Goal: Obtain resource: Obtain resource

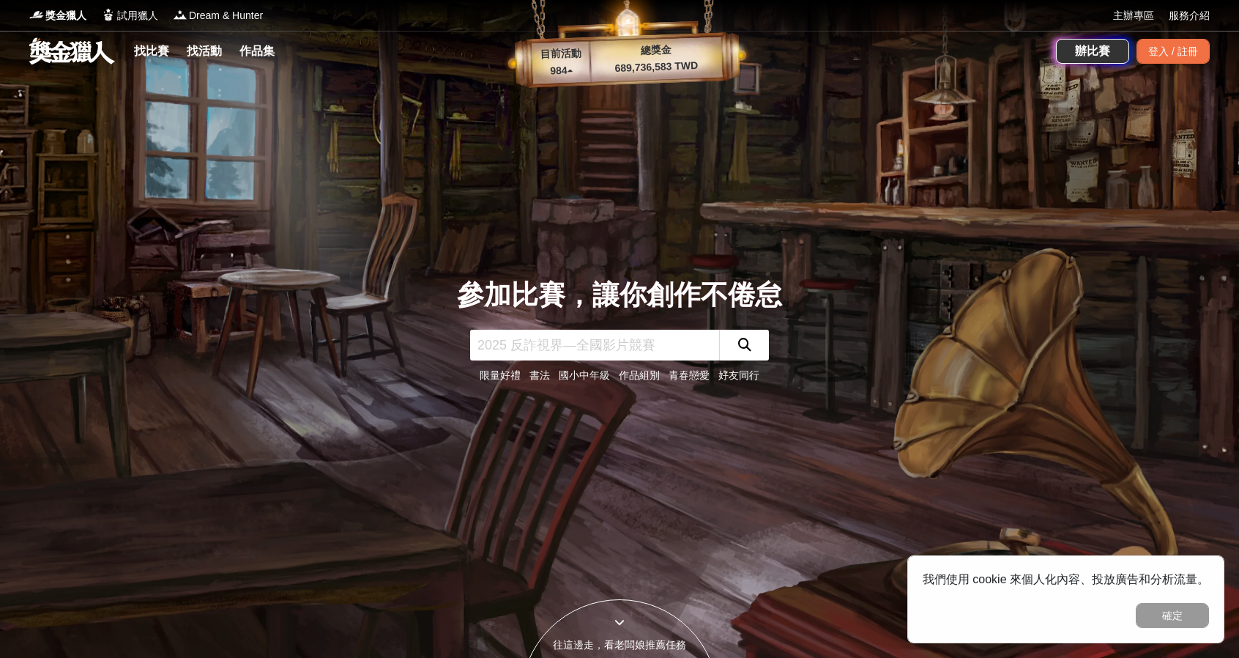
click at [576, 342] on input "text" at bounding box center [594, 345] width 249 height 31
type input "ㄛ"
type input "icare"
click button "submit" at bounding box center [744, 345] width 50 height 31
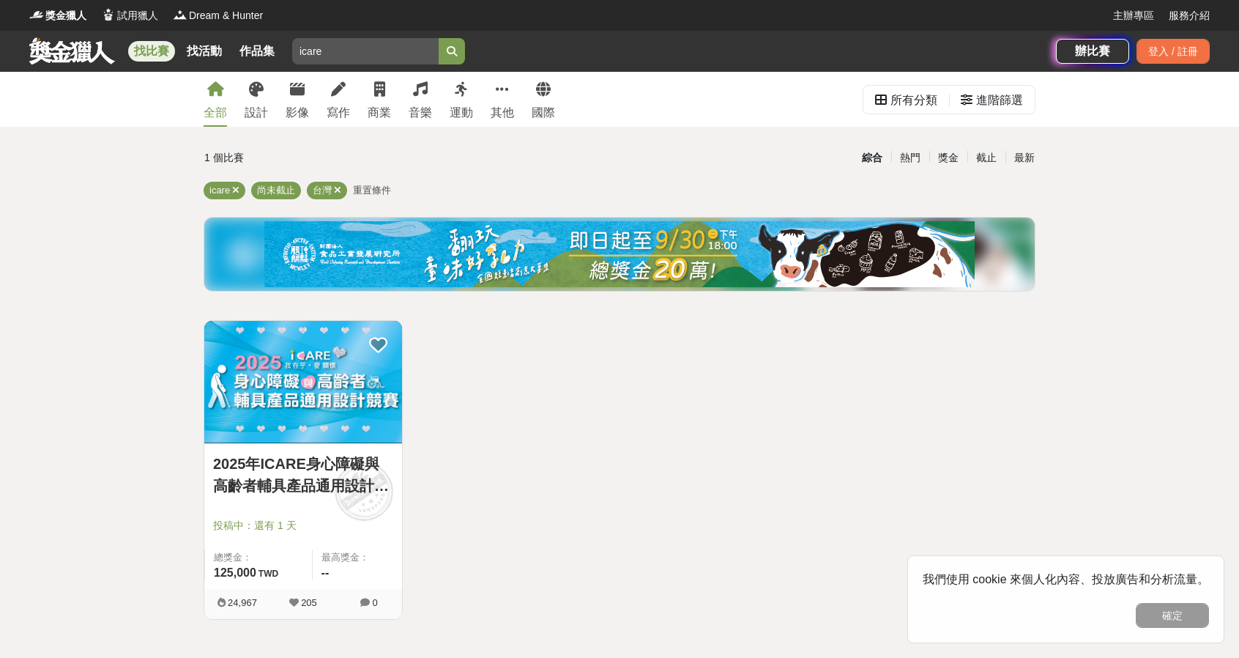
click at [286, 471] on link "2025年ICARE身心障礙與高齡者輔具產品通用設計競賽" at bounding box center [303, 475] width 180 height 44
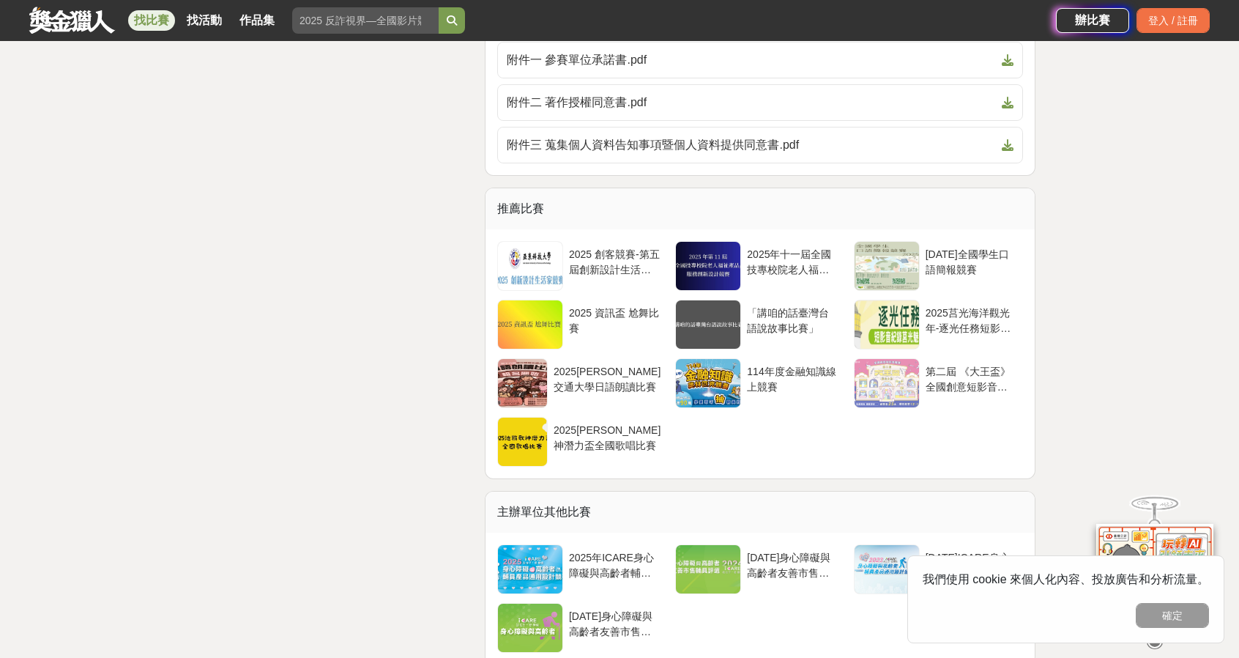
scroll to position [3882, 0]
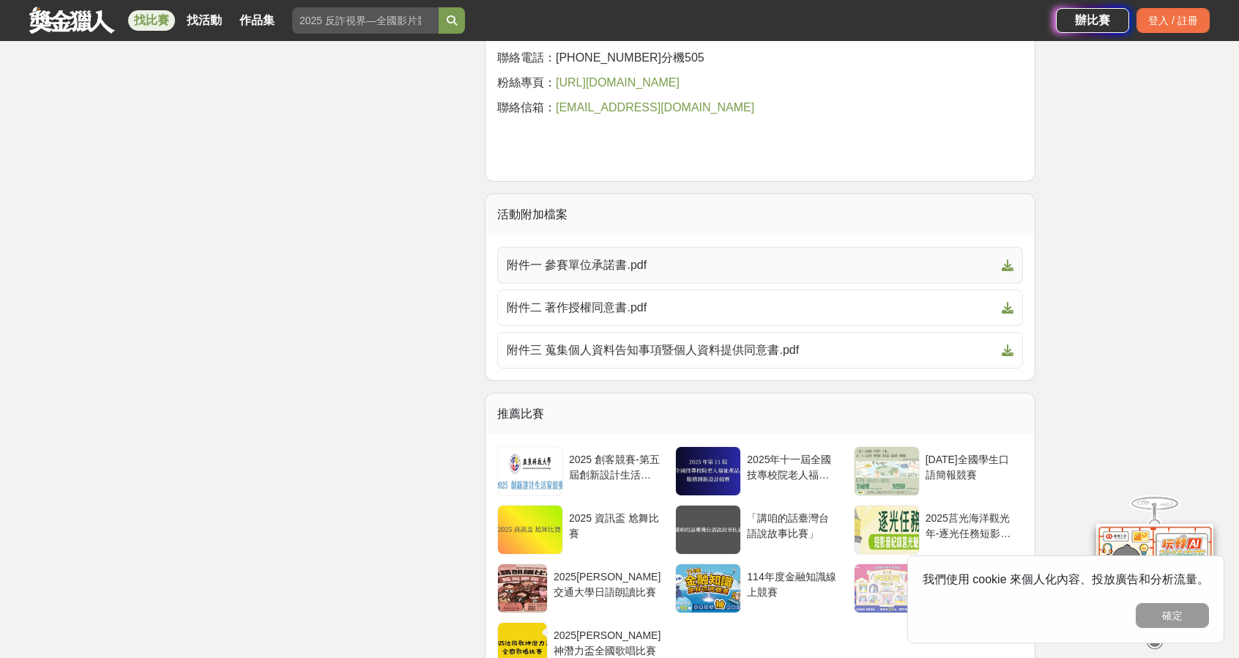
click at [660, 261] on span "附件一 參賽單位承諾書.pdf" at bounding box center [751, 265] width 489 height 18
click at [698, 313] on link "附件二 著作授權同意書.pdf" at bounding box center [760, 307] width 526 height 37
click at [713, 356] on link "附件三 蒐集個人資料告知事項暨個人資料提供同意書.pdf" at bounding box center [760, 350] width 526 height 37
